Goal: Task Accomplishment & Management: Use online tool/utility

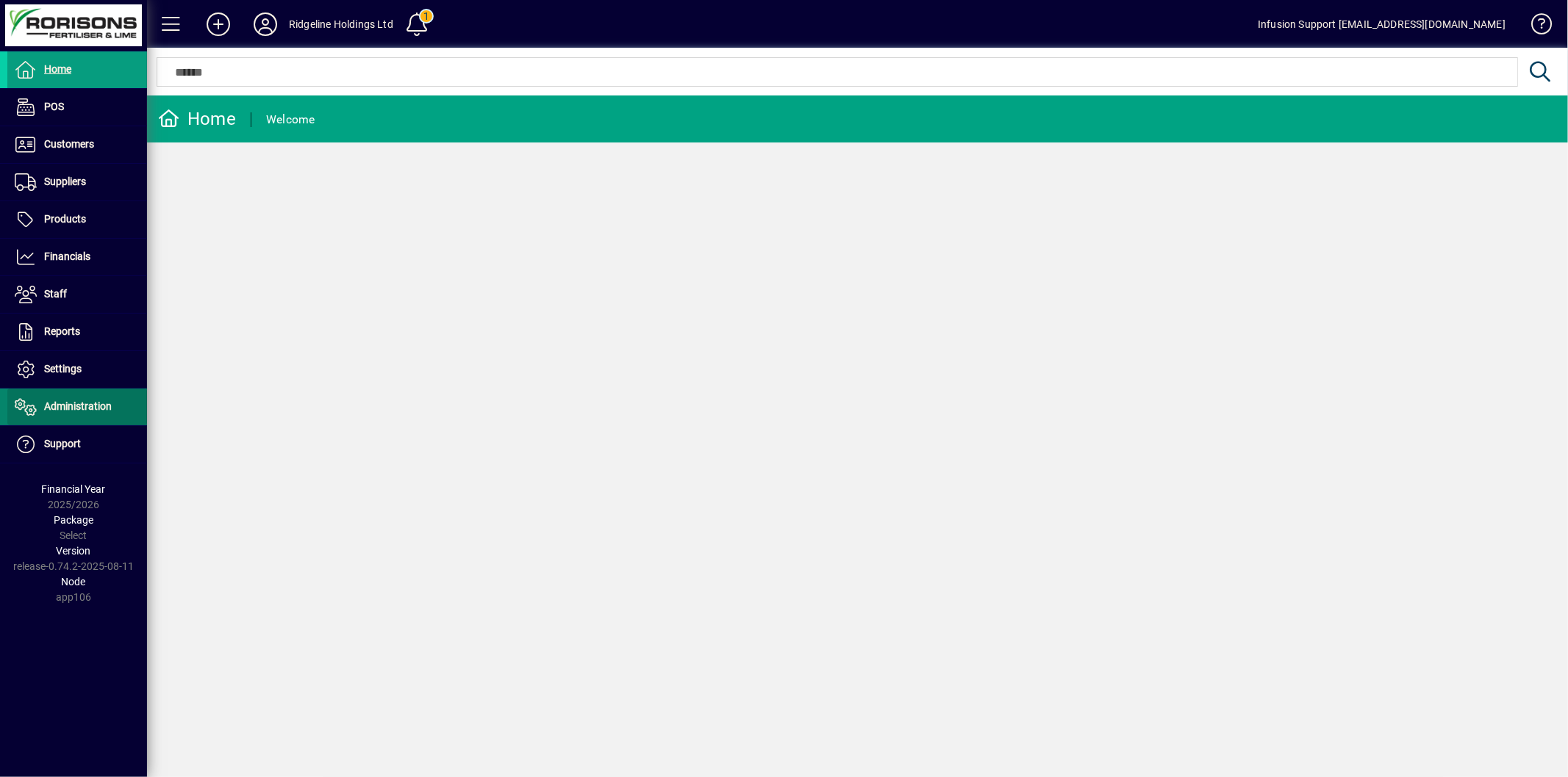
click at [81, 399] on span "Administration" at bounding box center [59, 406] width 104 height 17
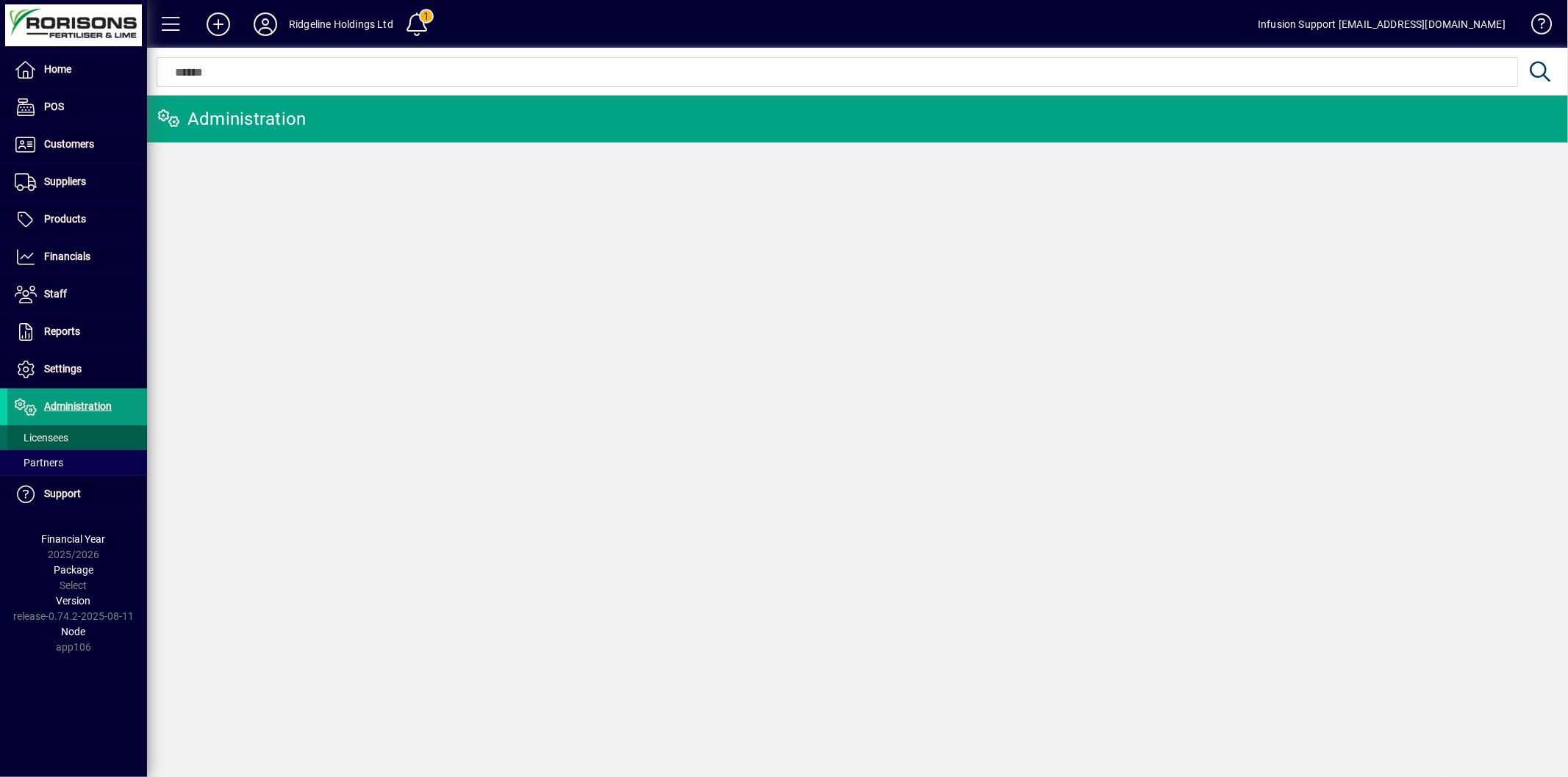
click at [53, 439] on span "Licensees" at bounding box center [41, 437] width 53 height 11
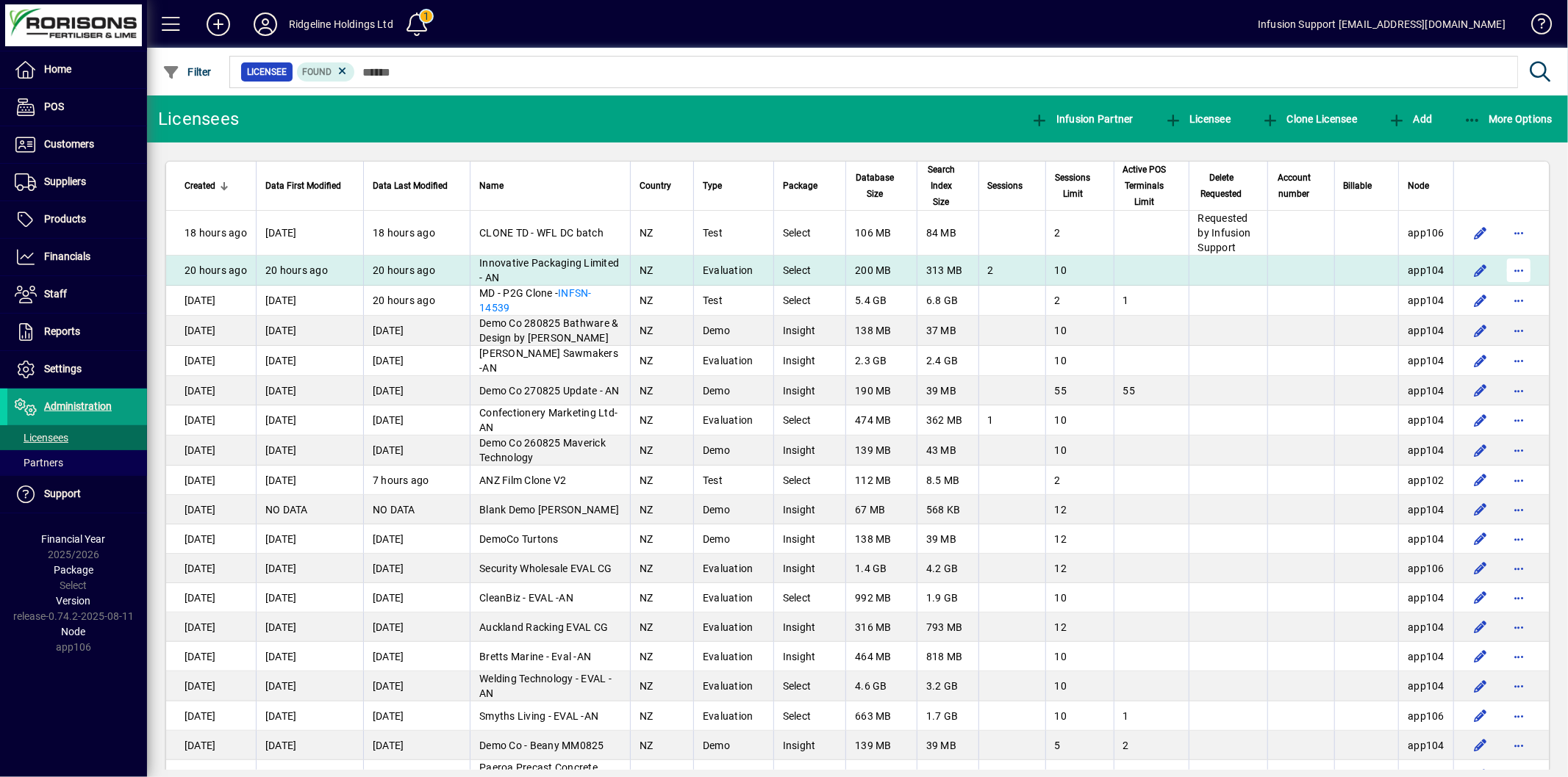
click at [1502, 281] on span "button" at bounding box center [1518, 270] width 35 height 35
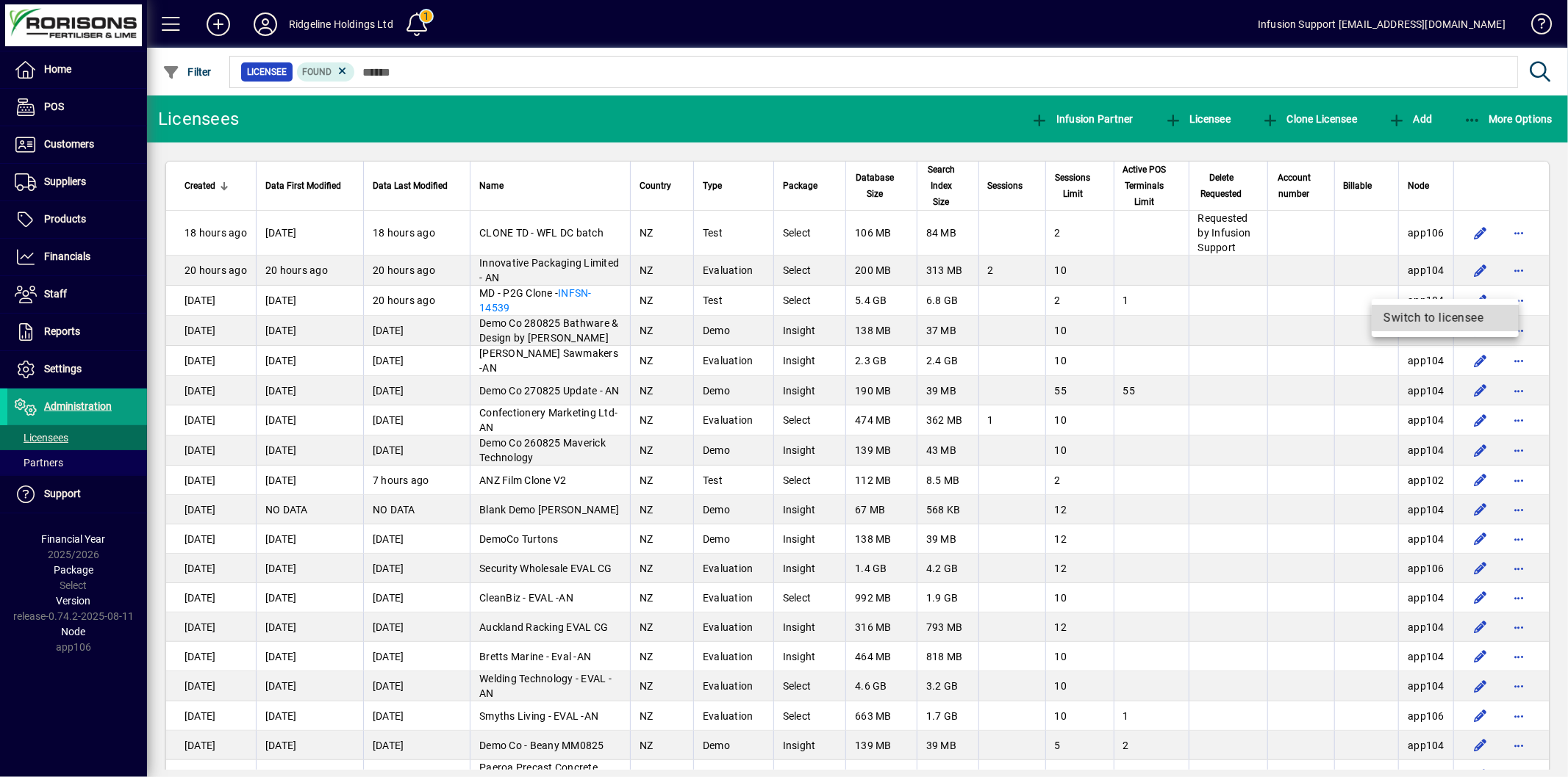
click at [1405, 309] on span "Switch to licensee" at bounding box center [1445, 318] width 123 height 17
